Goal: Task Accomplishment & Management: Manage account settings

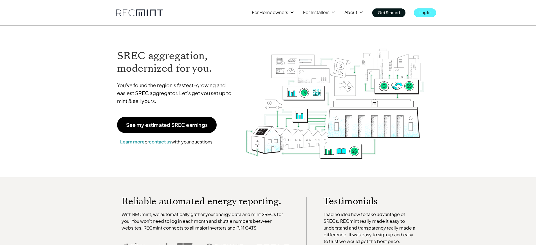
click at [430, 15] on p "Log In" at bounding box center [425, 12] width 11 height 8
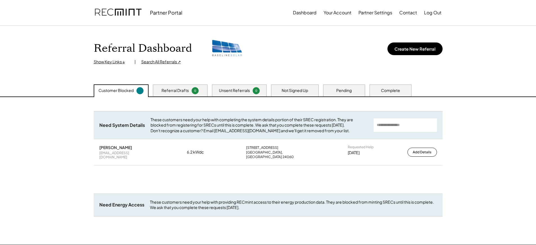
click at [181, 92] on div "Referral Drafts" at bounding box center [175, 91] width 27 height 6
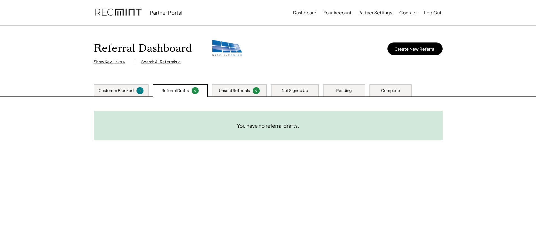
click at [305, 93] on div "Not Signed Up" at bounding box center [295, 91] width 26 height 6
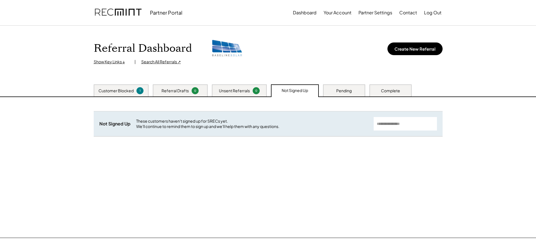
click at [338, 91] on div "Pending" at bounding box center [343, 91] width 15 height 6
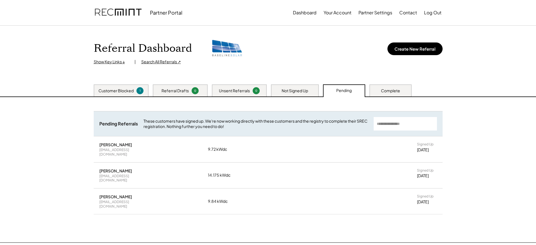
click at [302, 92] on div "Not Signed Up" at bounding box center [295, 91] width 26 height 6
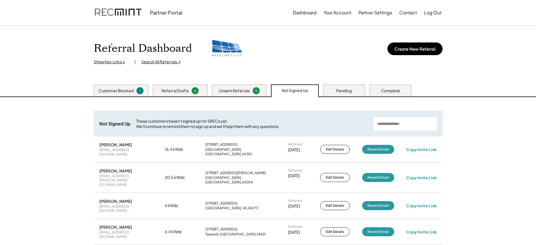
click at [346, 87] on div "Pending" at bounding box center [344, 90] width 42 height 12
